Goal: Task Accomplishment & Management: Complete application form

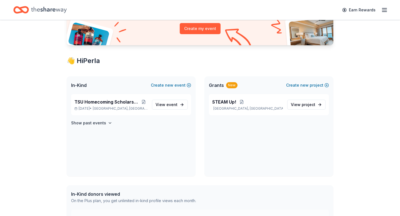
scroll to position [77, 0]
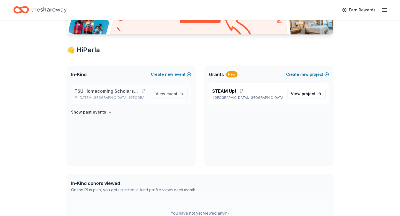
click at [131, 95] on div "TSU Homecoming Scholarship Fundraiser Oct 17, 2025 • Houston, TX" at bounding box center [111, 94] width 73 height 12
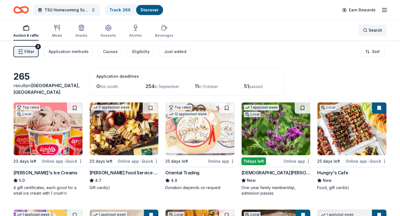
click at [377, 32] on span "Search" at bounding box center [376, 30] width 14 height 7
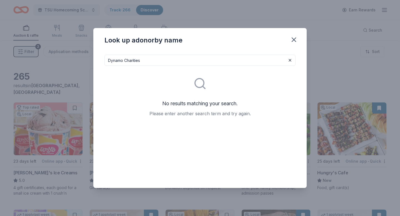
click at [133, 62] on input "Dynamo Charities" at bounding box center [200, 60] width 191 height 11
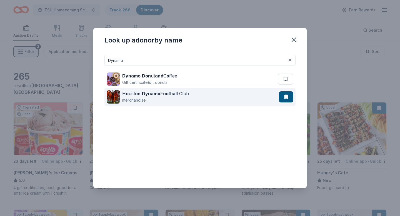
click at [147, 93] on strong "Dynamo" at bounding box center [151, 94] width 18 height 6
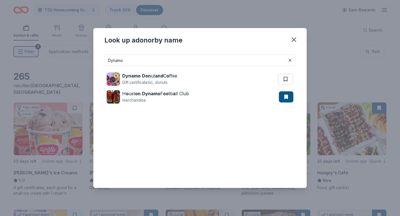
click at [116, 61] on input "Dynamo" at bounding box center [200, 60] width 191 height 11
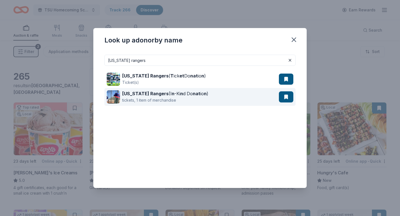
type input "texas rangers"
click at [131, 94] on strong "Texas Rangers" at bounding box center [145, 94] width 46 height 6
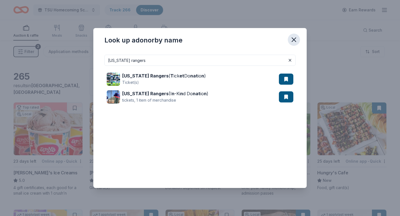
click at [296, 40] on icon "button" at bounding box center [294, 40] width 8 height 8
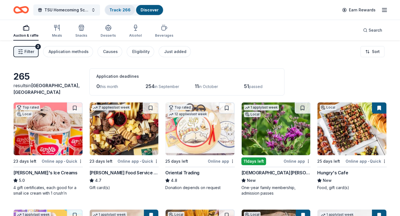
click at [123, 10] on link "Track · 266" at bounding box center [120, 10] width 21 height 5
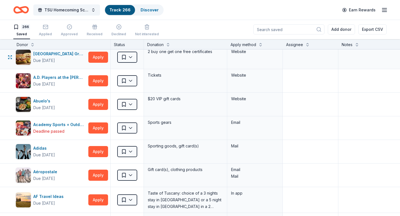
scroll to position [5, 0]
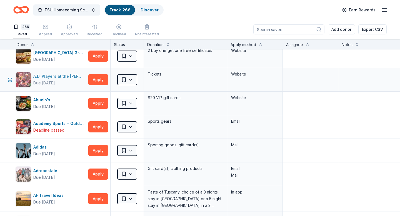
click at [27, 81] on img "button" at bounding box center [23, 79] width 15 height 15
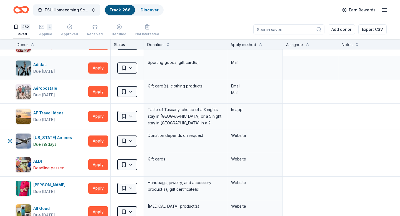
scroll to position [66, 0]
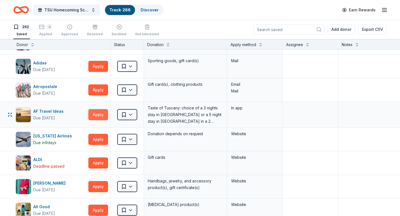
click at [98, 116] on button "Apply" at bounding box center [98, 114] width 20 height 11
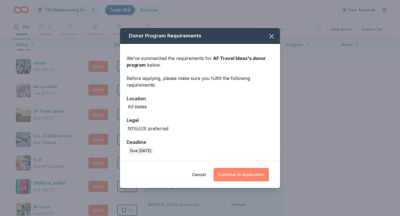
click at [241, 177] on button "Continue to application" at bounding box center [241, 174] width 55 height 13
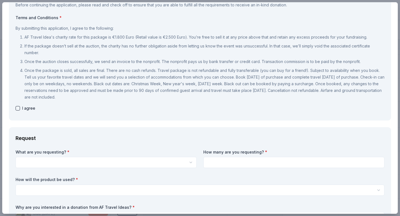
scroll to position [0, 0]
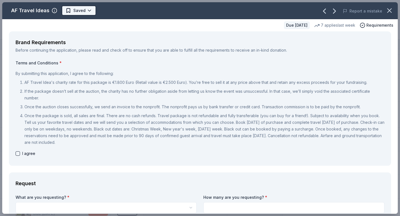
click at [87, 12] on html "TSU Homecoming Scholarship Fundraiser Track · 266 Discover Earn Rewards 262 Sav…" at bounding box center [200, 108] width 400 height 216
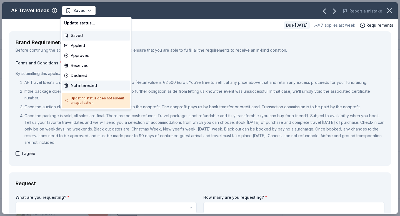
click at [88, 87] on div "Not interested" at bounding box center [96, 86] width 68 height 10
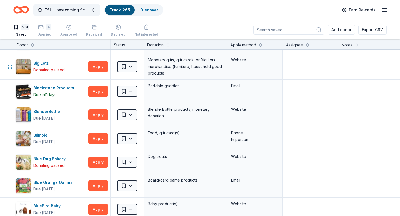
scroll to position [615, 0]
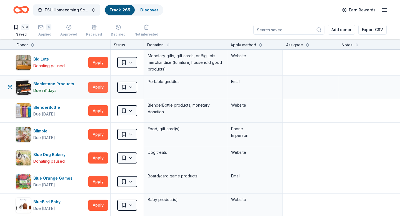
click at [101, 89] on button "Apply" at bounding box center [98, 87] width 20 height 11
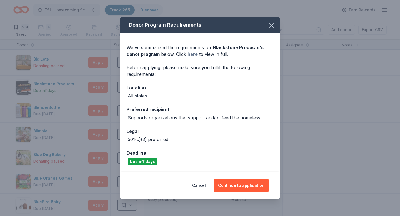
click at [190, 54] on link "here" at bounding box center [193, 54] width 10 height 7
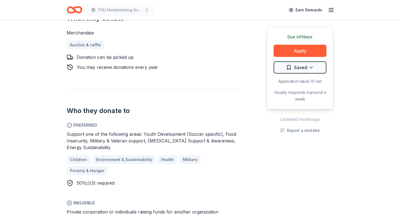
scroll to position [165, 0]
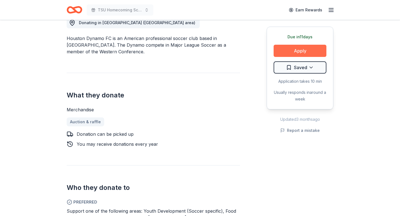
click at [299, 50] on button "Apply" at bounding box center [300, 51] width 53 height 12
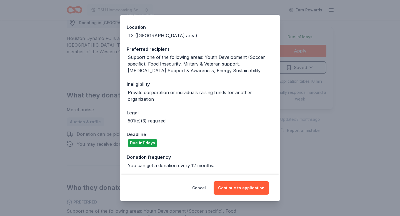
scroll to position [59, 0]
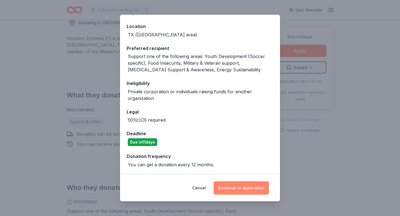
click at [242, 187] on button "Continue to application" at bounding box center [241, 188] width 55 height 13
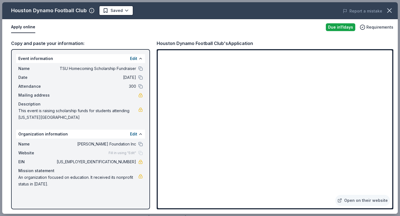
drag, startPoint x: 17, startPoint y: 110, endPoint x: 56, endPoint y: 115, distance: 39.6
click at [56, 115] on div "Name TSU Homecoming Scholarship Fundraiser Date 10/17/25 Attendance 300 Mailing…" at bounding box center [80, 93] width 129 height 60
drag, startPoint x: 19, startPoint y: 111, endPoint x: 38, endPoint y: 114, distance: 20.0
click at [38, 114] on span "This event is raising scholarship funds for students attending [US_STATE][GEOGR…" at bounding box center [78, 114] width 120 height 13
click at [387, 12] on icon "button" at bounding box center [390, 11] width 8 height 8
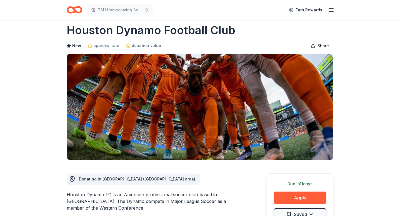
scroll to position [0, 0]
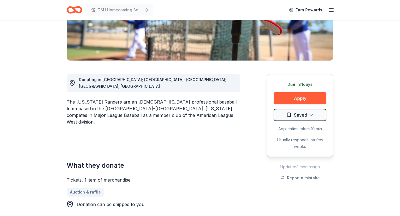
scroll to position [109, 0]
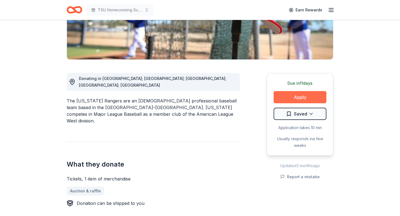
click at [297, 98] on button "Apply" at bounding box center [300, 97] width 53 height 12
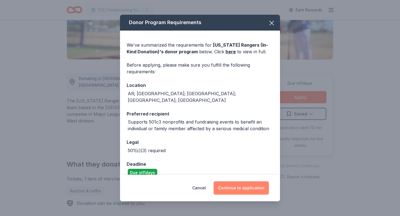
click at [242, 191] on button "Continue to application" at bounding box center [241, 188] width 55 height 13
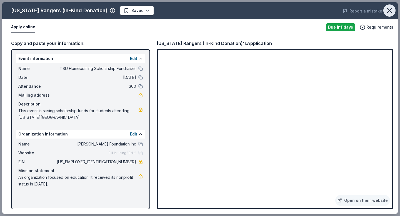
click at [388, 11] on icon "button" at bounding box center [390, 11] width 8 height 8
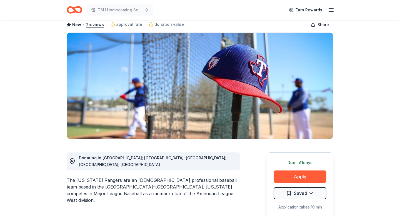
scroll to position [0, 0]
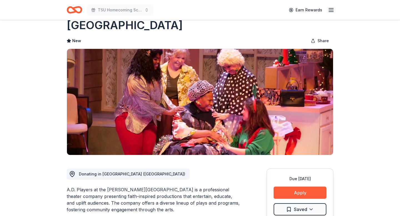
scroll to position [31, 0]
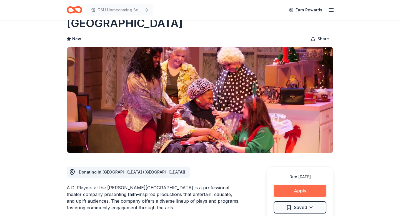
click at [302, 185] on button "Apply" at bounding box center [300, 191] width 53 height 12
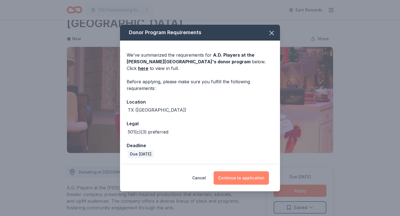
click at [238, 174] on button "Continue to application" at bounding box center [241, 178] width 55 height 13
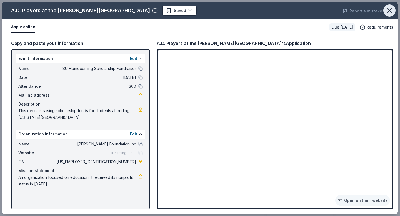
click at [389, 13] on icon "button" at bounding box center [390, 11] width 8 height 8
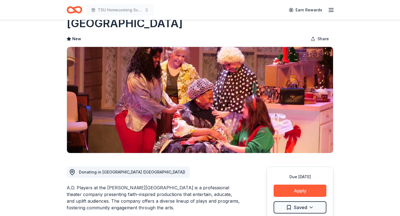
scroll to position [53, 0]
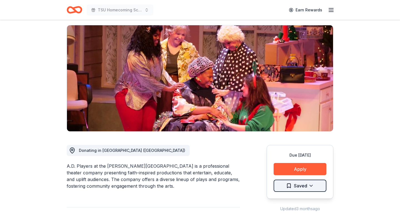
click at [309, 164] on html "TSU Homecoming Scholarship Fundraiser Earn Rewards Due in 23 days Share A.D. Pl…" at bounding box center [200, 55] width 400 height 216
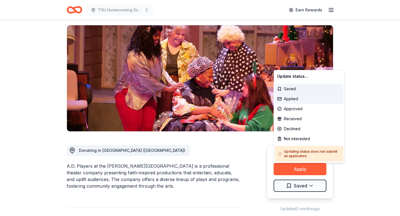
click at [293, 100] on div "Applied" at bounding box center [309, 99] width 68 height 10
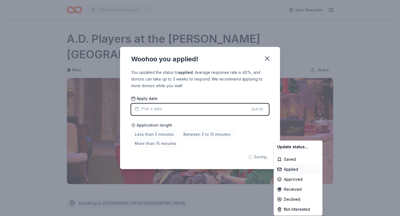
scroll to position [0, 0]
click at [160, 133] on html "TSU Homecoming Scholarship Fundraiser Earn Rewards Due in 23 days Share A.D. Pl…" at bounding box center [200, 108] width 400 height 216
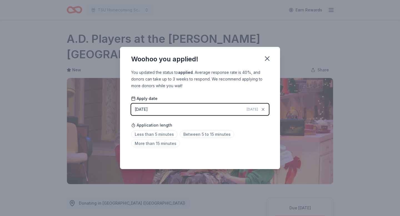
scroll to position [115, 0]
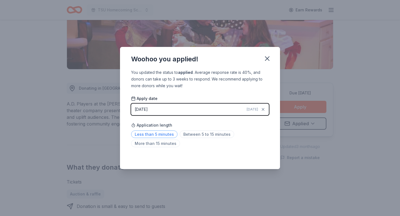
click at [149, 136] on span "Less than 5 minutes" at bounding box center [154, 135] width 46 height 8
click at [268, 60] on icon "button" at bounding box center [268, 59] width 4 height 4
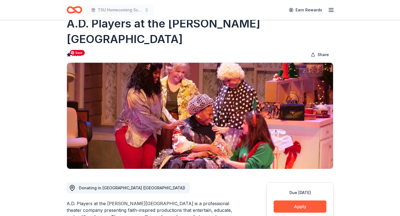
scroll to position [0, 0]
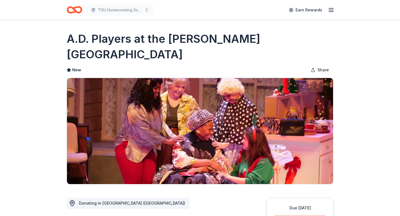
click at [76, 10] on icon "Home" at bounding box center [72, 10] width 9 height 6
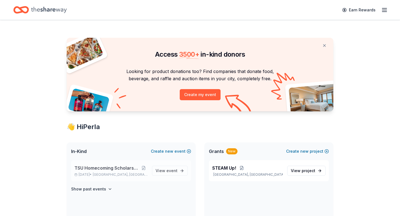
click at [112, 168] on span "TSU Homecoming Scholarship Fundraiser" at bounding box center [107, 168] width 65 height 7
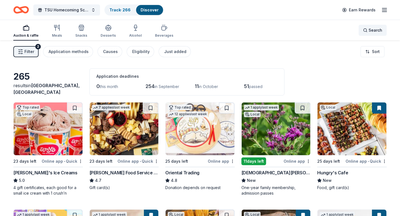
click at [372, 32] on span "Search" at bounding box center [376, 30] width 14 height 7
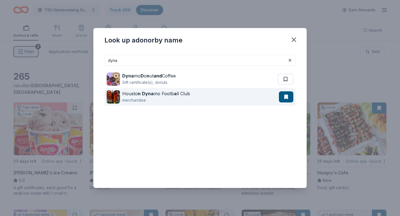
click at [180, 93] on div "Housto n Dyna mo Footb a ll Club" at bounding box center [156, 93] width 68 height 7
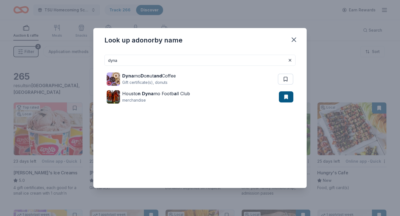
click at [132, 64] on input "dyna" at bounding box center [200, 60] width 191 height 11
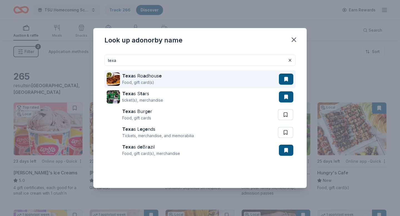
type input "texas rangers"
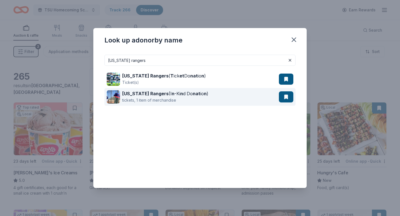
click at [153, 94] on strong "Texas Rangers" at bounding box center [145, 94] width 46 height 6
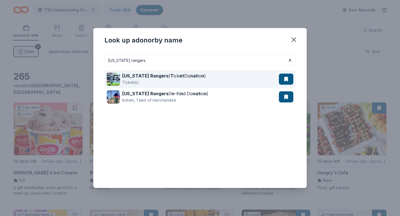
click at [156, 77] on div "Texas Rangers ( T ick et Do nat io n )" at bounding box center [164, 76] width 84 height 7
click at [173, 75] on div "Texas Rangers ( T ick et Do nat io n )" at bounding box center [164, 76] width 84 height 7
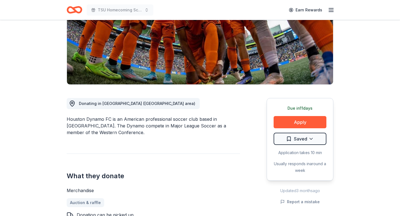
scroll to position [87, 0]
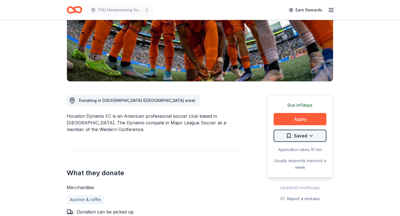
click at [312, 129] on html "TSU Homecoming Scholarship Fundraiser Earn Rewards Due [DATE] Share Houston Dyn…" at bounding box center [200, 21] width 400 height 216
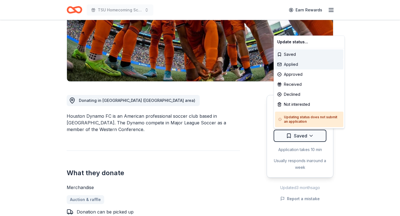
click at [295, 65] on div "Applied" at bounding box center [309, 65] width 68 height 10
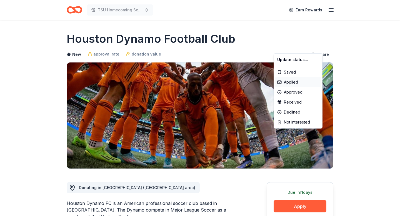
scroll to position [0, 0]
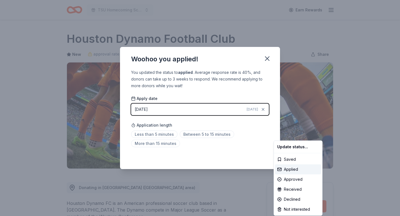
click at [160, 135] on html "TSU Homecoming Scholarship Fundraiser Earn Rewards Due in 11 days Share Houston…" at bounding box center [200, 108] width 400 height 216
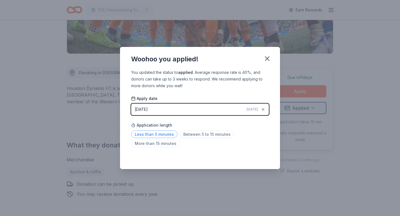
click at [160, 134] on span "Less than 5 minutes" at bounding box center [154, 135] width 46 height 8
click at [266, 60] on icon "button" at bounding box center [268, 59] width 8 height 8
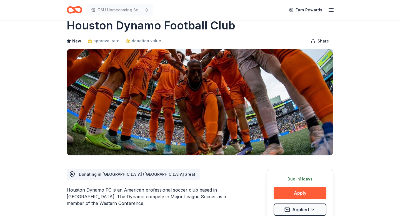
scroll to position [0, 0]
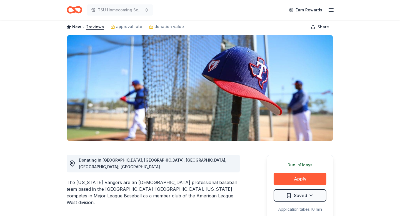
scroll to position [64, 0]
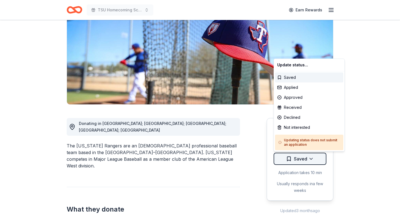
click at [311, 152] on html "TSU Homecoming Scholarship Fundraiser Earn Rewards Due [DATE] Share [US_STATE] …" at bounding box center [200, 44] width 400 height 216
click at [293, 88] on div "Applied" at bounding box center [309, 88] width 68 height 10
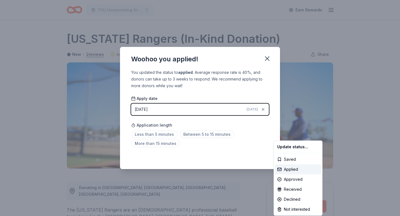
click at [150, 133] on html "TSU Homecoming Scholarship Fundraiser Earn Rewards Due [DATE] Share [US_STATE] …" at bounding box center [200, 108] width 400 height 216
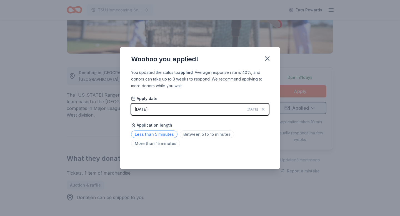
click at [153, 134] on span "Less than 5 minutes" at bounding box center [154, 135] width 46 height 8
click at [270, 57] on icon "button" at bounding box center [268, 59] width 8 height 8
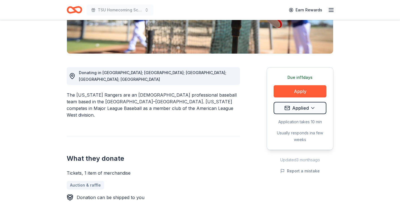
scroll to position [0, 0]
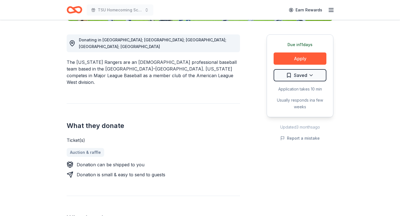
scroll to position [150, 0]
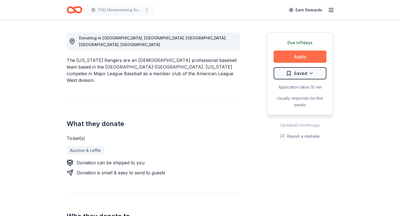
click at [298, 58] on button "Apply" at bounding box center [300, 57] width 53 height 12
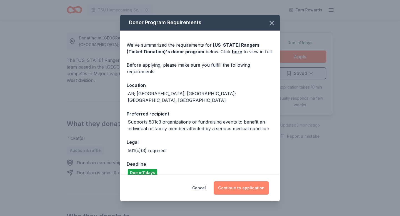
click at [242, 188] on button "Continue to application" at bounding box center [241, 188] width 55 height 13
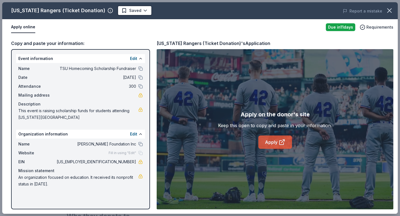
click at [274, 141] on link "Apply" at bounding box center [276, 142] width 34 height 13
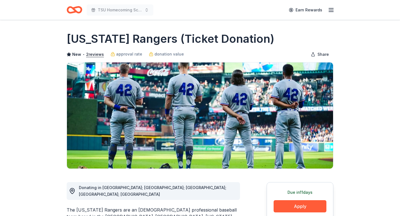
scroll to position [53, 0]
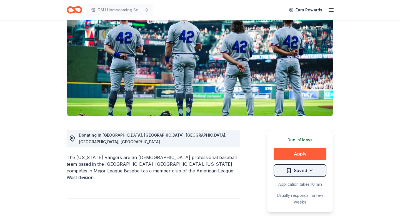
click at [309, 164] on html "TSU Homecoming Scholarship Fundraiser Earn Rewards Due [DATE] Share [US_STATE] …" at bounding box center [200, 55] width 400 height 216
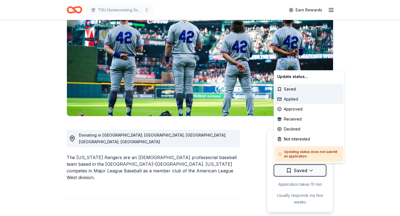
click at [289, 100] on div "Applied" at bounding box center [309, 99] width 68 height 10
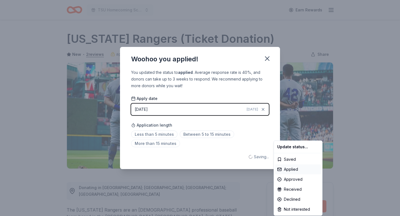
scroll to position [0, 0]
click at [155, 133] on html "TSU Homecoming Scholarship Fundraiser Earn Rewards Due in 11 days Share Texas R…" at bounding box center [200, 108] width 400 height 216
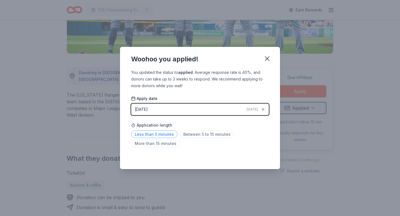
click at [150, 135] on span "Less than 5 minutes" at bounding box center [154, 135] width 46 height 8
click at [268, 57] on icon "button" at bounding box center [268, 59] width 8 height 8
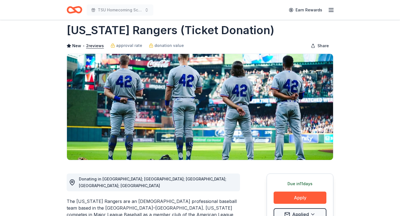
scroll to position [0, 0]
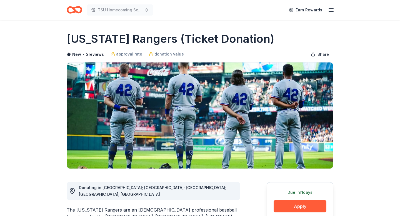
click at [75, 11] on icon "Home" at bounding box center [77, 10] width 9 height 6
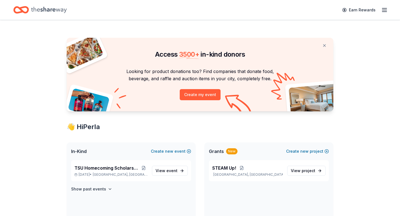
scroll to position [11, 0]
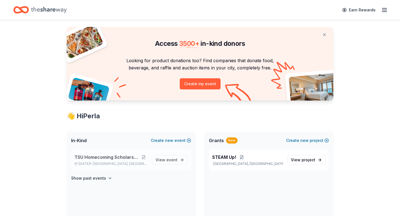
click at [116, 157] on span "TSU Homecoming Scholarship Fundraiser" at bounding box center [107, 157] width 65 height 7
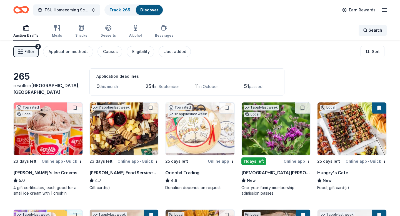
click at [376, 32] on span "Search" at bounding box center [376, 30] width 14 height 7
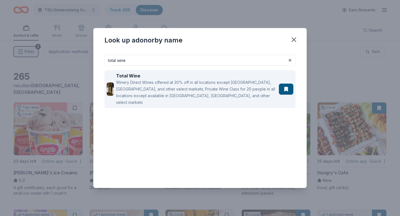
click at [266, 87] on div "Winery Direct Wines offered at 30% off in all locations except CT, MA, and othe…" at bounding box center [196, 92] width 161 height 27
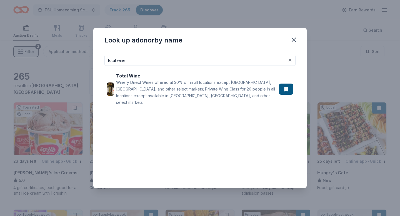
click at [122, 61] on input "total wine" at bounding box center [200, 60] width 191 height 11
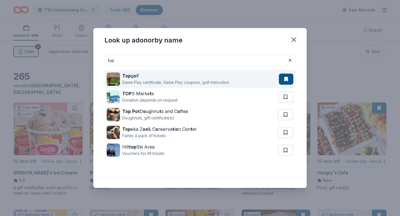
type input "top"
click at [134, 80] on div "Game Play certificate, Game Play coupons, golf instruction" at bounding box center [175, 82] width 107 height 7
click at [288, 82] on button at bounding box center [286, 79] width 14 height 11
click at [286, 81] on button at bounding box center [286, 79] width 14 height 11
click at [142, 82] on div "Game Play certificate, Game Play coupons, golf instruction" at bounding box center [175, 82] width 107 height 7
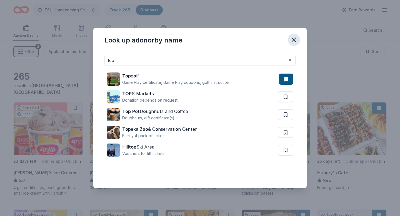
click at [293, 41] on icon "button" at bounding box center [294, 40] width 8 height 8
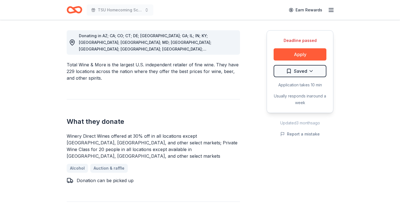
scroll to position [168, 0]
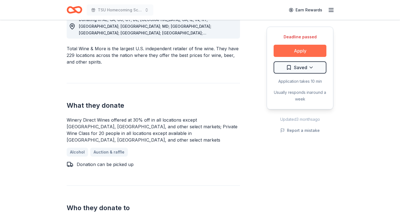
click at [300, 51] on button "Apply" at bounding box center [300, 51] width 53 height 12
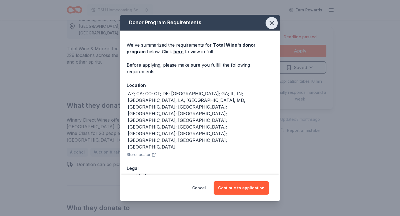
click at [271, 25] on icon "button" at bounding box center [272, 23] width 4 height 4
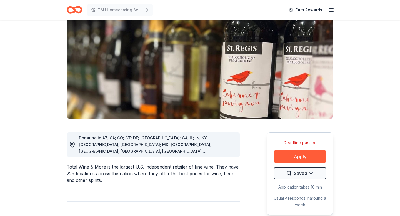
scroll to position [0, 0]
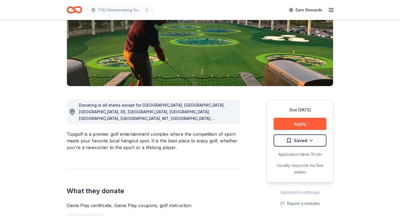
scroll to position [87, 0]
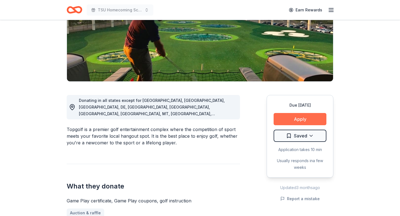
click at [301, 122] on button "Apply" at bounding box center [300, 119] width 53 height 12
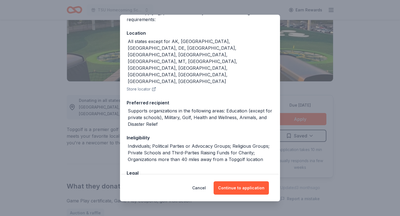
scroll to position [58, 0]
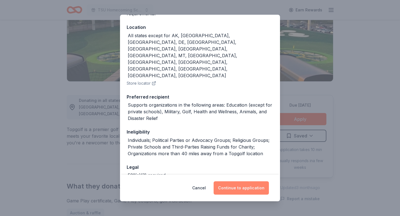
click at [246, 189] on button "Continue to application" at bounding box center [241, 188] width 55 height 13
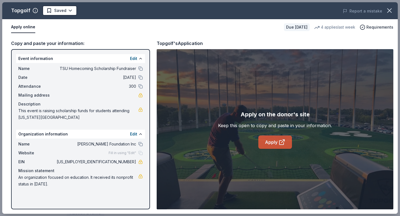
click at [272, 147] on link "Apply" at bounding box center [276, 142] width 34 height 13
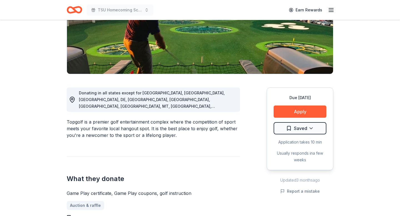
scroll to position [97, 0]
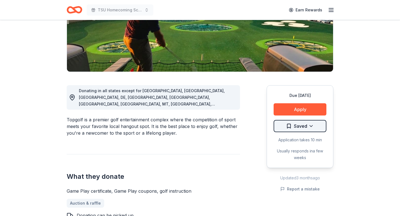
click at [298, 119] on html "TSU Homecoming Scholarship Fundraiser Earn Rewards Due [DATE] Share Topgolf 4.9…" at bounding box center [200, 11] width 400 height 216
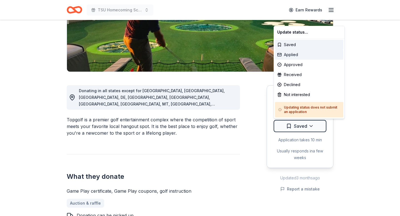
click at [285, 56] on div "Applied" at bounding box center [309, 55] width 68 height 10
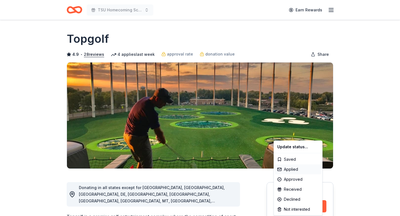
scroll to position [0, 0]
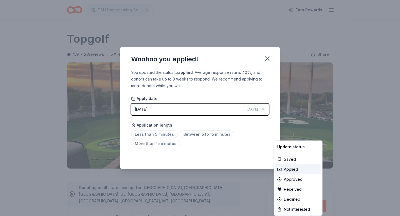
click at [160, 135] on html "TSU Homecoming Scholarship Fundraiser Earn Rewards Due [DATE] Share Topgolf 4.9…" at bounding box center [200, 108] width 400 height 216
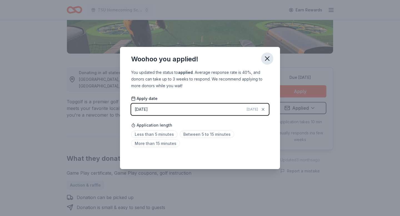
click at [267, 60] on icon "button" at bounding box center [268, 59] width 4 height 4
